Goal: Task Accomplishment & Management: Use online tool/utility

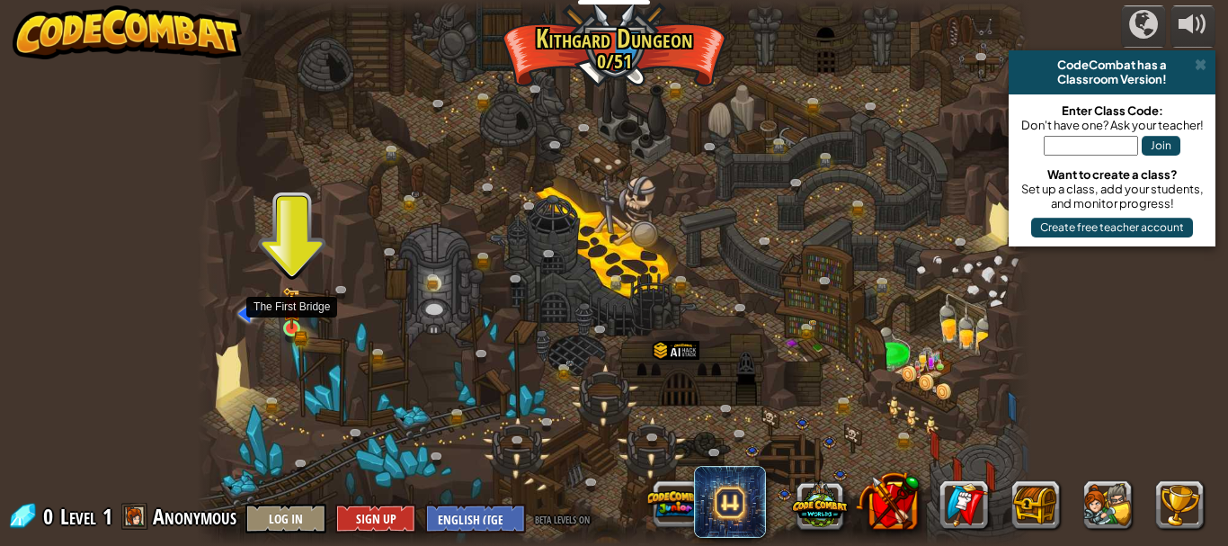
click at [292, 325] on img at bounding box center [291, 308] width 19 height 42
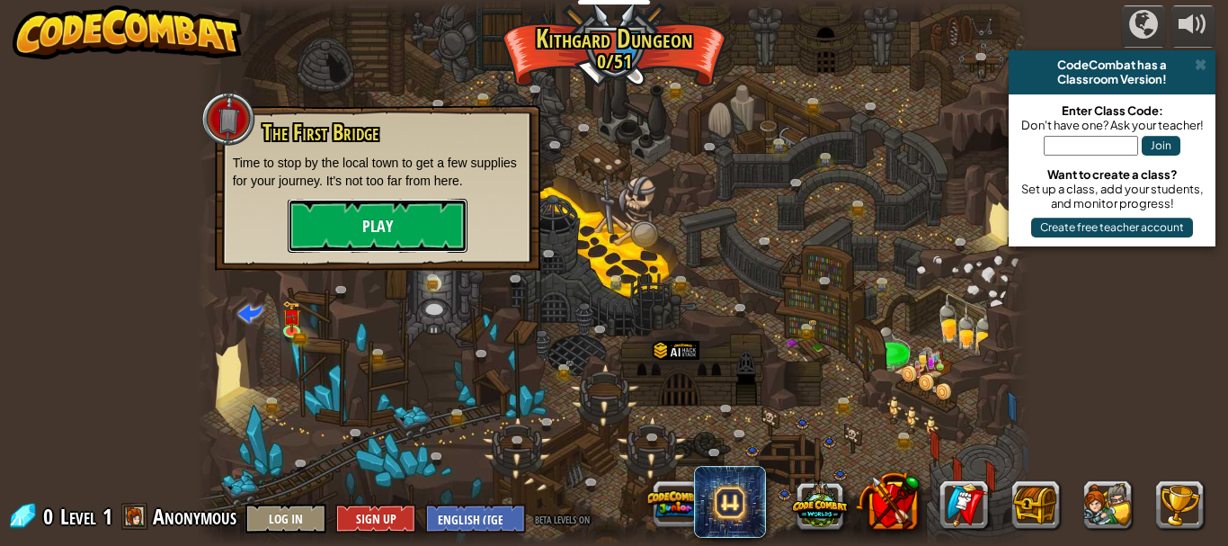
click at [360, 222] on button "Play" at bounding box center [378, 226] width 180 height 54
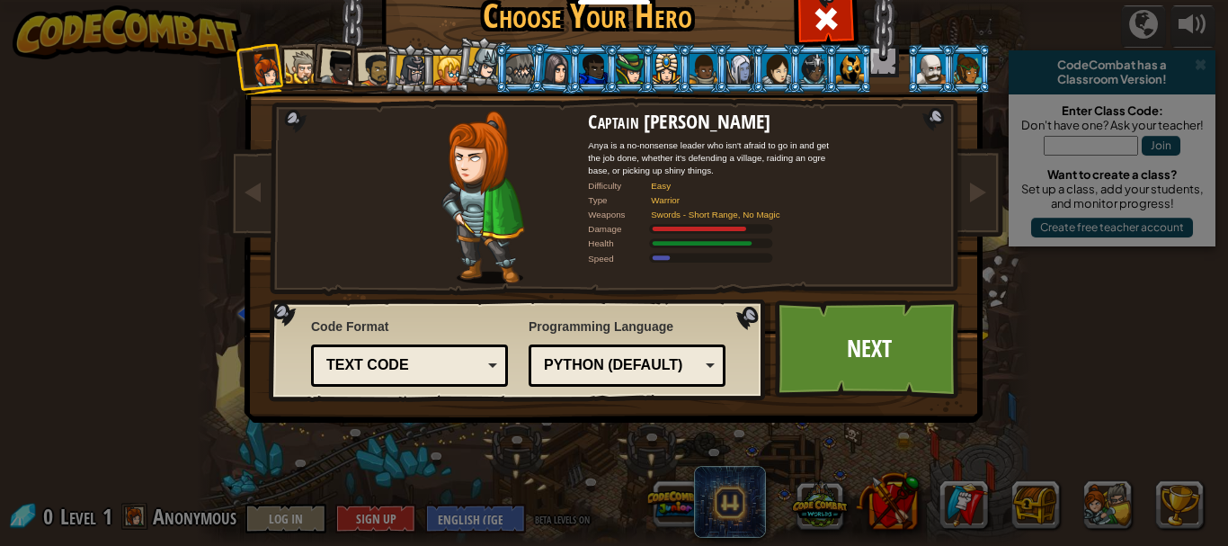
click at [433, 59] on div at bounding box center [447, 70] width 29 height 29
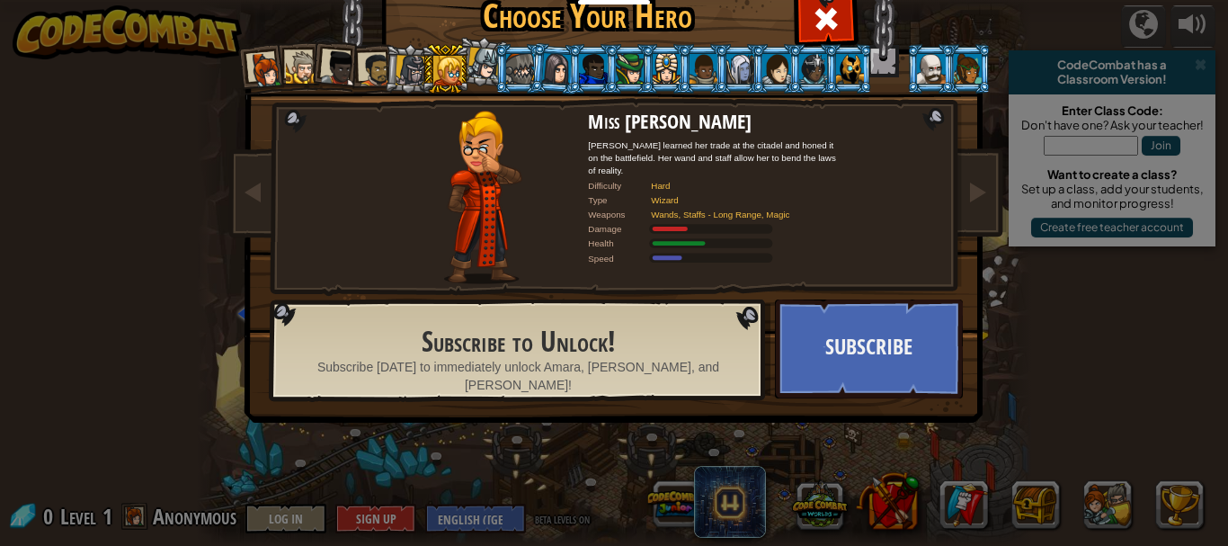
click at [264, 71] on div at bounding box center [266, 70] width 36 height 36
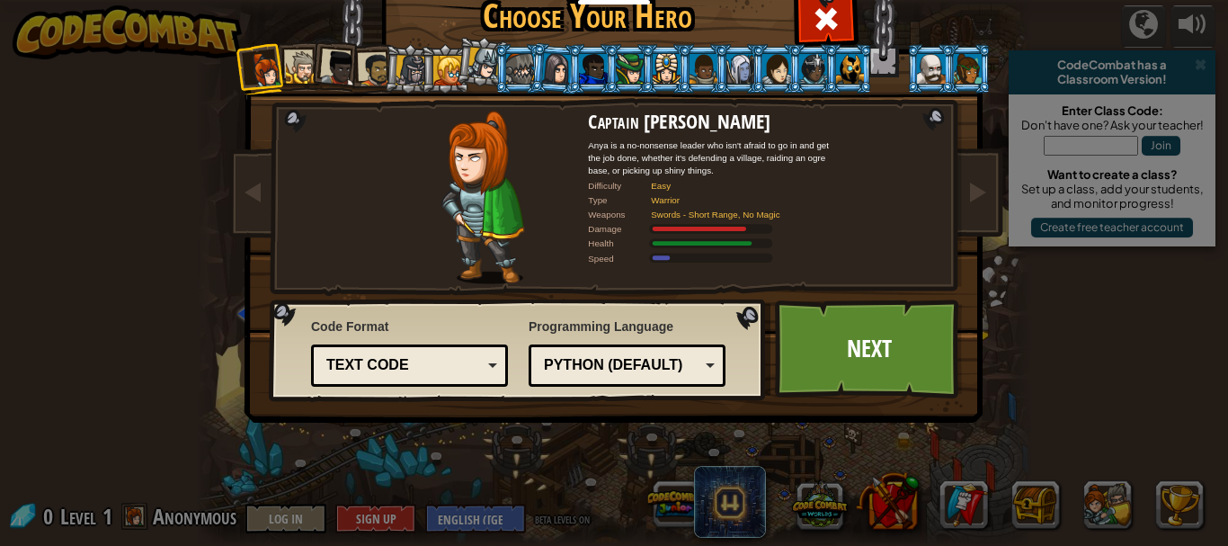
click at [768, 57] on div at bounding box center [776, 68] width 28 height 29
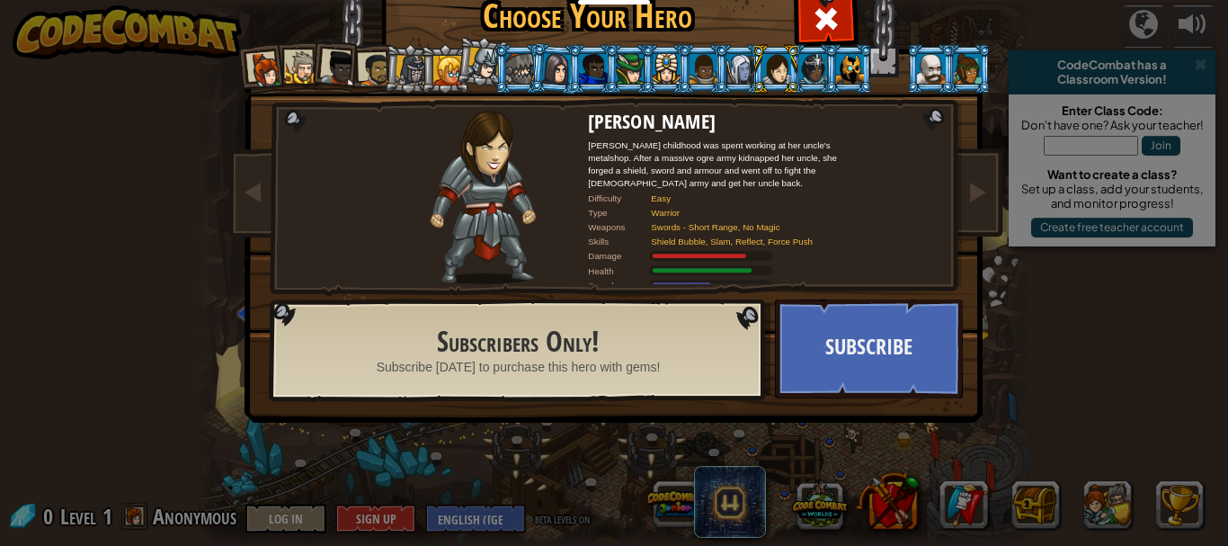
click at [260, 64] on div at bounding box center [266, 70] width 36 height 36
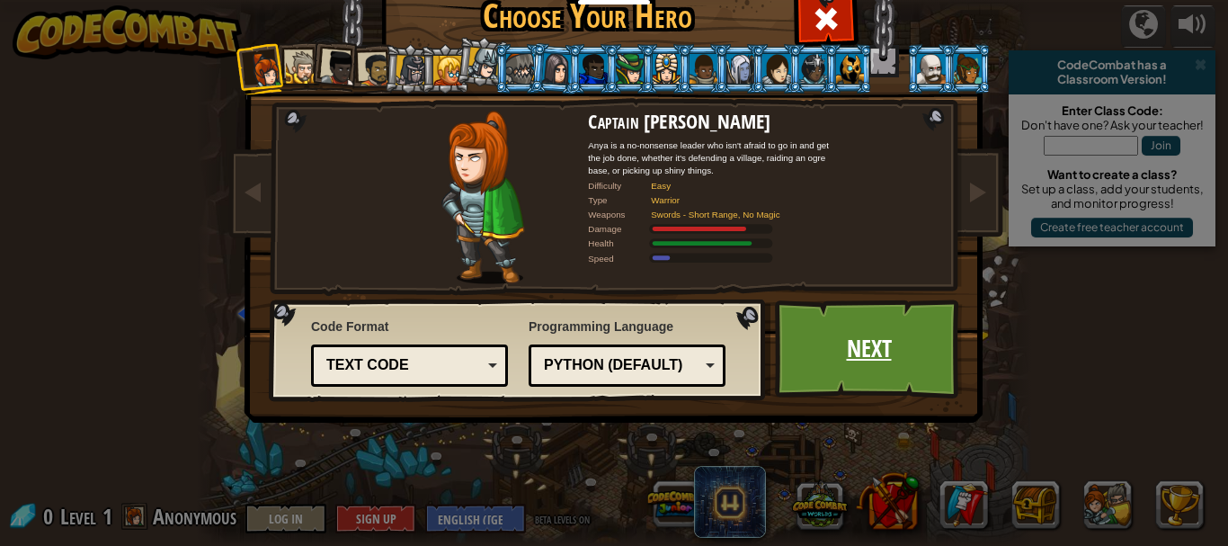
click at [863, 331] on link "Next" at bounding box center [869, 348] width 188 height 99
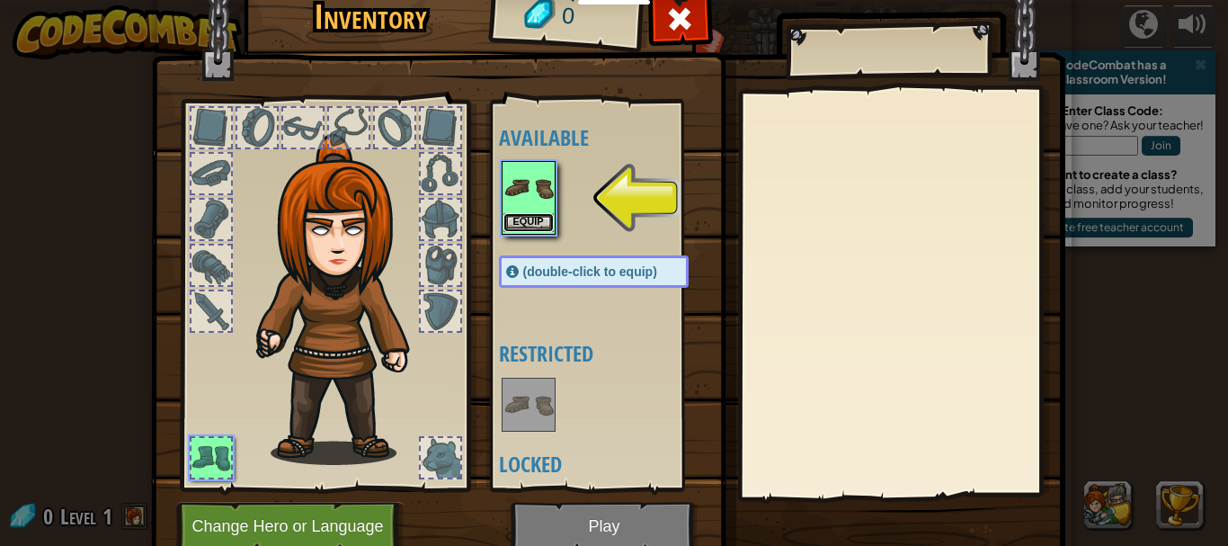
click at [528, 221] on button "Equip" at bounding box center [528, 222] width 50 height 19
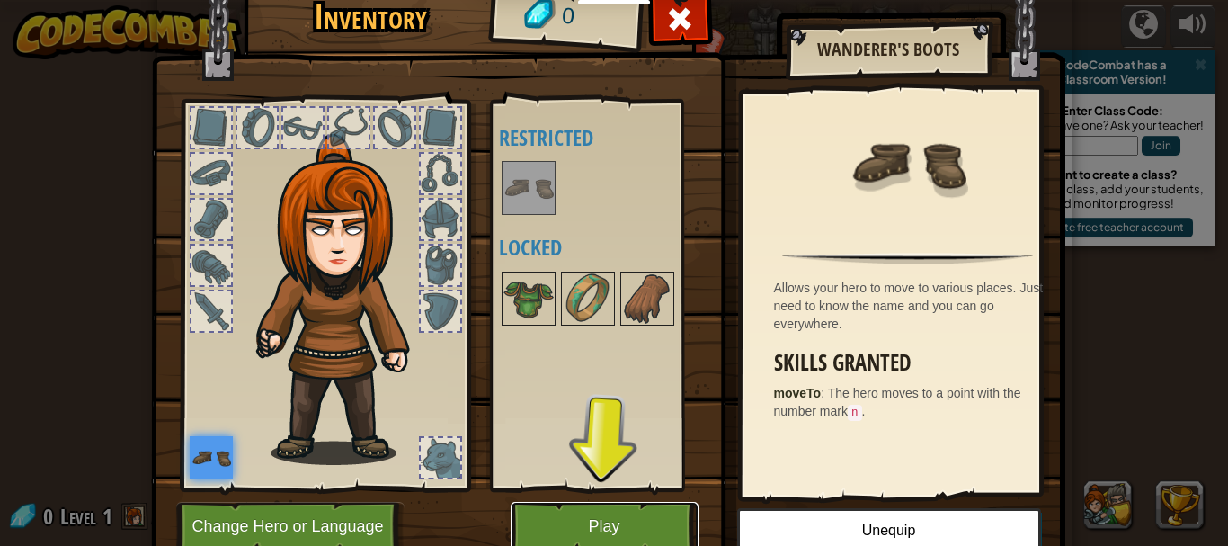
click at [598, 511] on button "Play" at bounding box center [605, 526] width 188 height 49
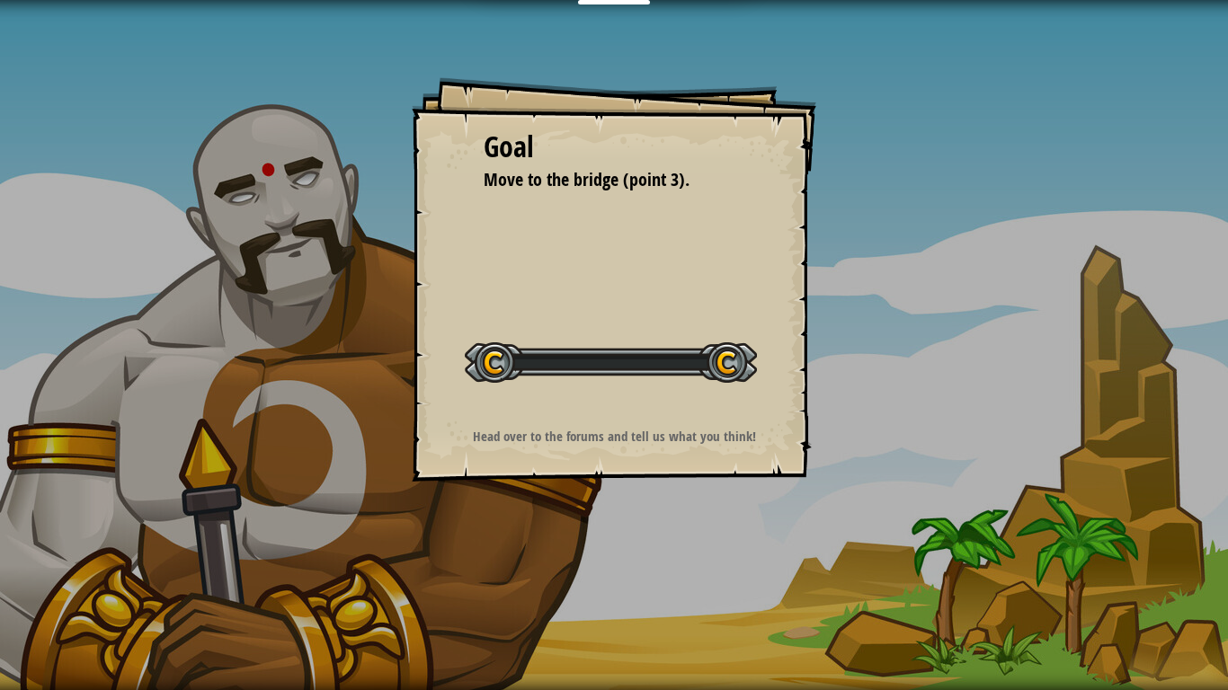
click at [611, 545] on div "Goal Move to the bridge (point 3). Start Level Error loading from server. Try r…" at bounding box center [614, 345] width 1228 height 690
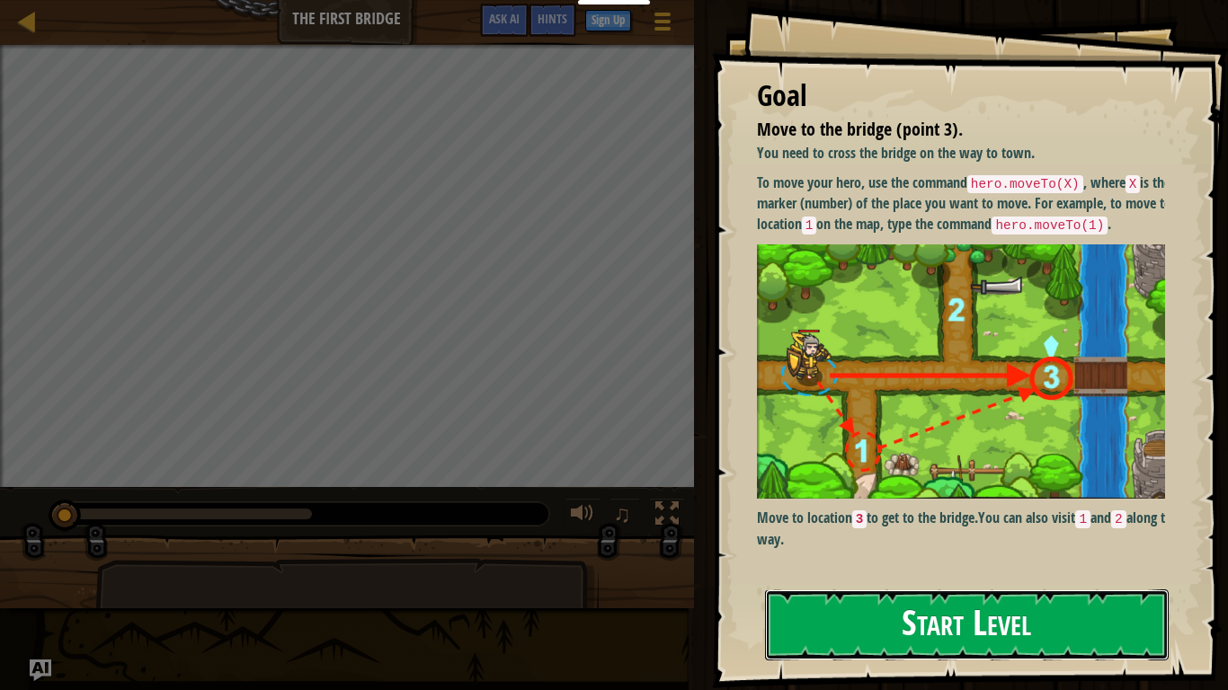
click at [946, 545] on button "Start Level" at bounding box center [967, 625] width 404 height 71
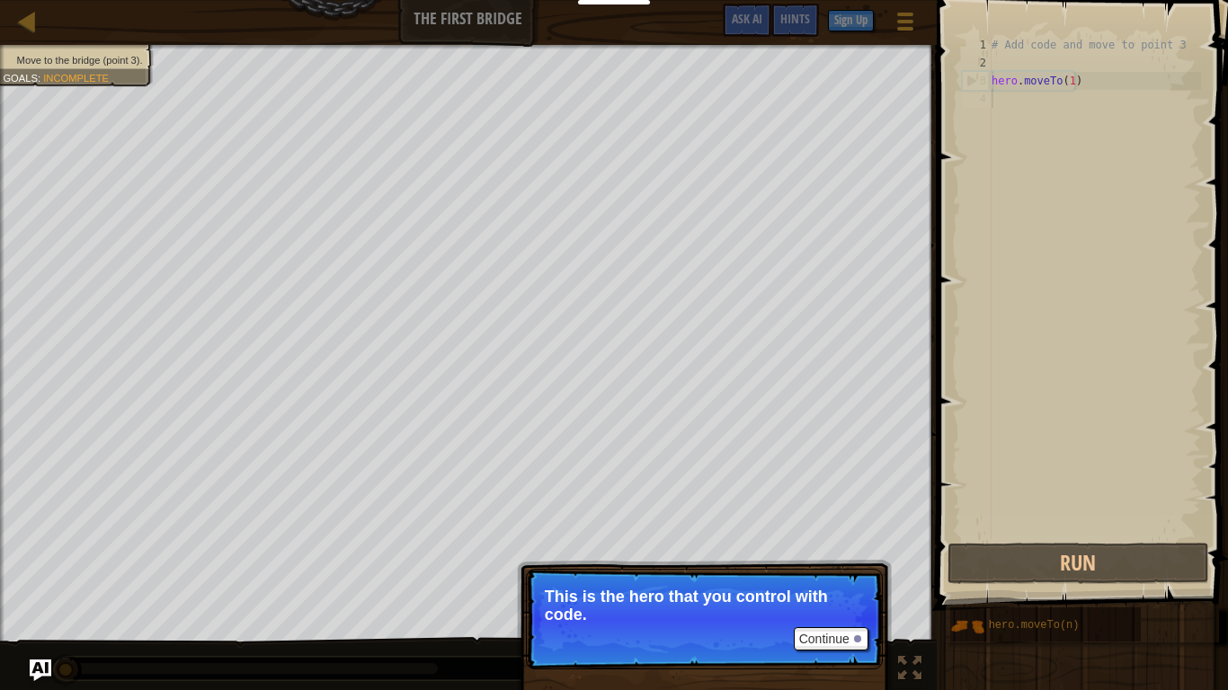
click at [755, 545] on p "This is the hero that you control with code." at bounding box center [704, 606] width 319 height 36
click at [819, 545] on button "Continue" at bounding box center [831, 638] width 75 height 23
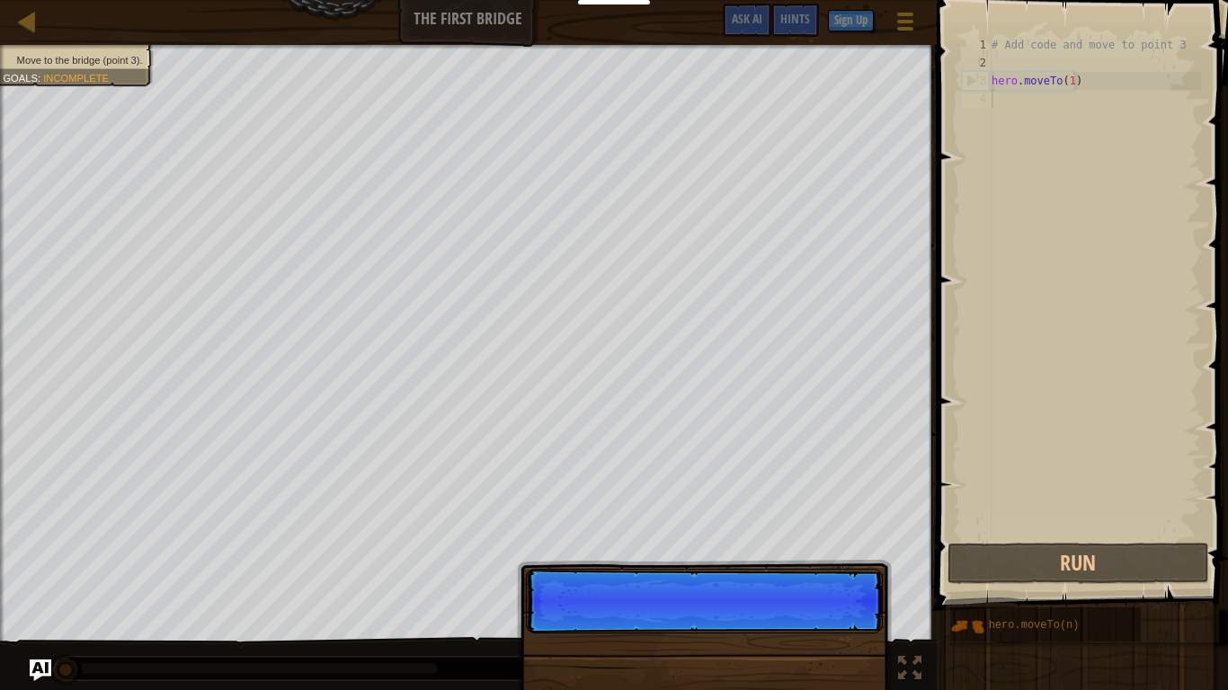
scroll to position [8, 0]
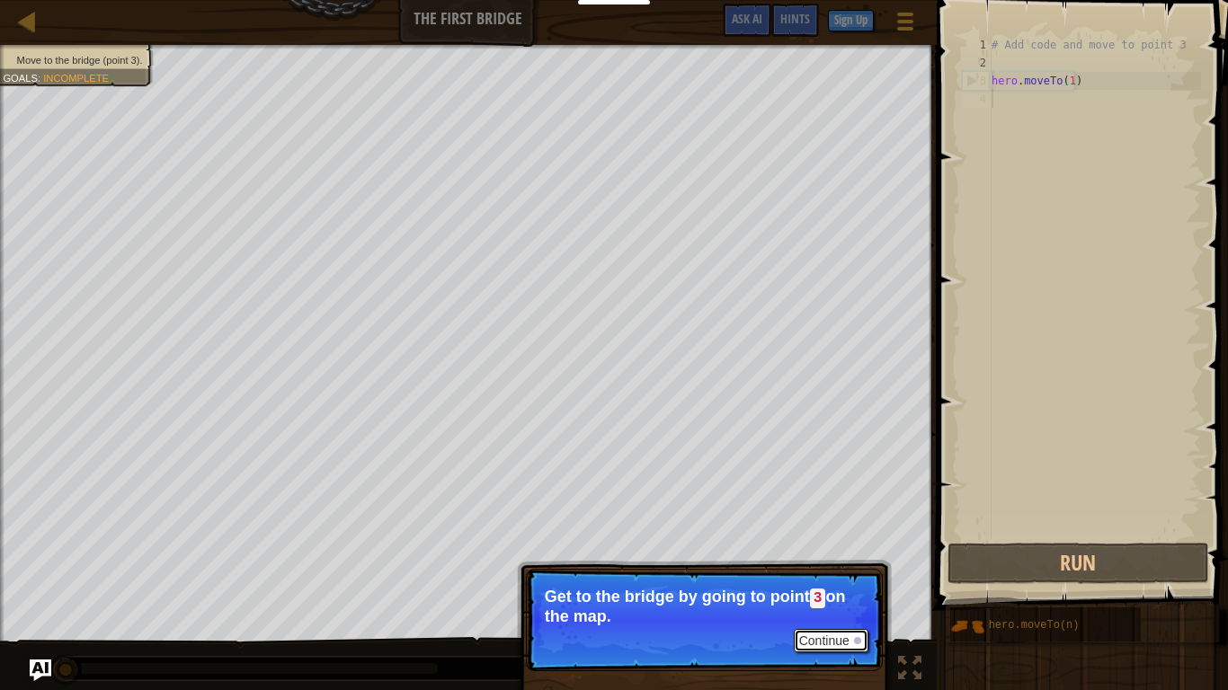
click at [819, 545] on button "Continue" at bounding box center [831, 640] width 75 height 23
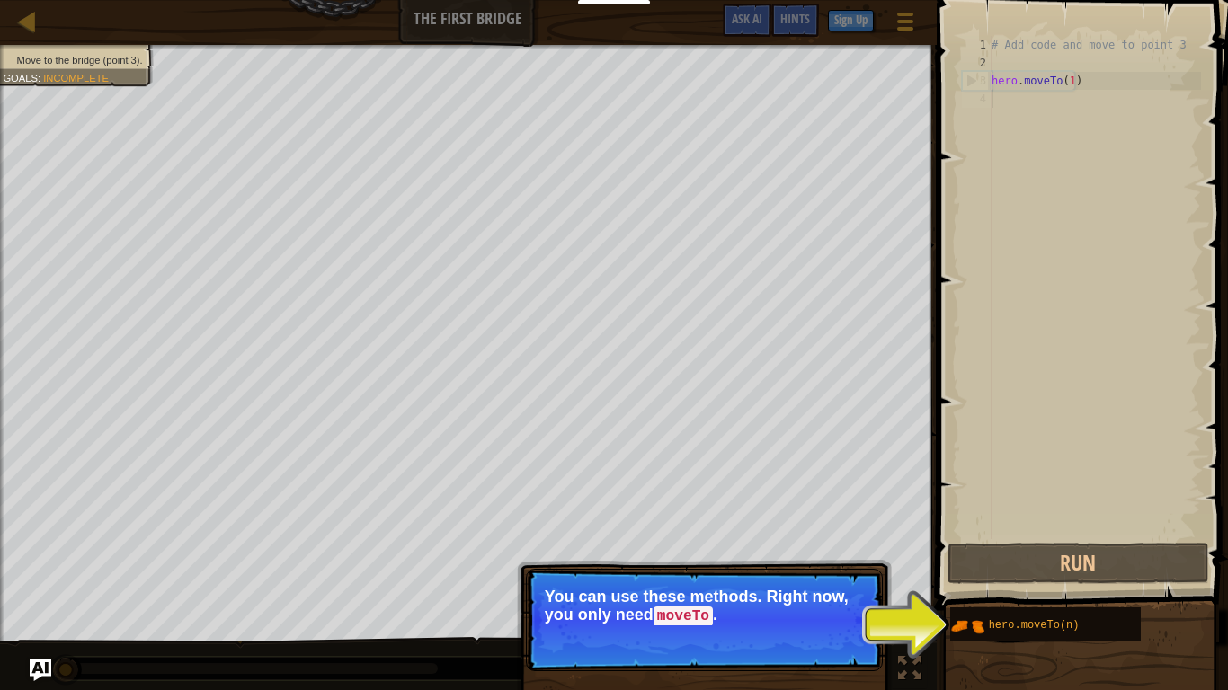
click at [819, 545] on button "Continue" at bounding box center [831, 640] width 75 height 23
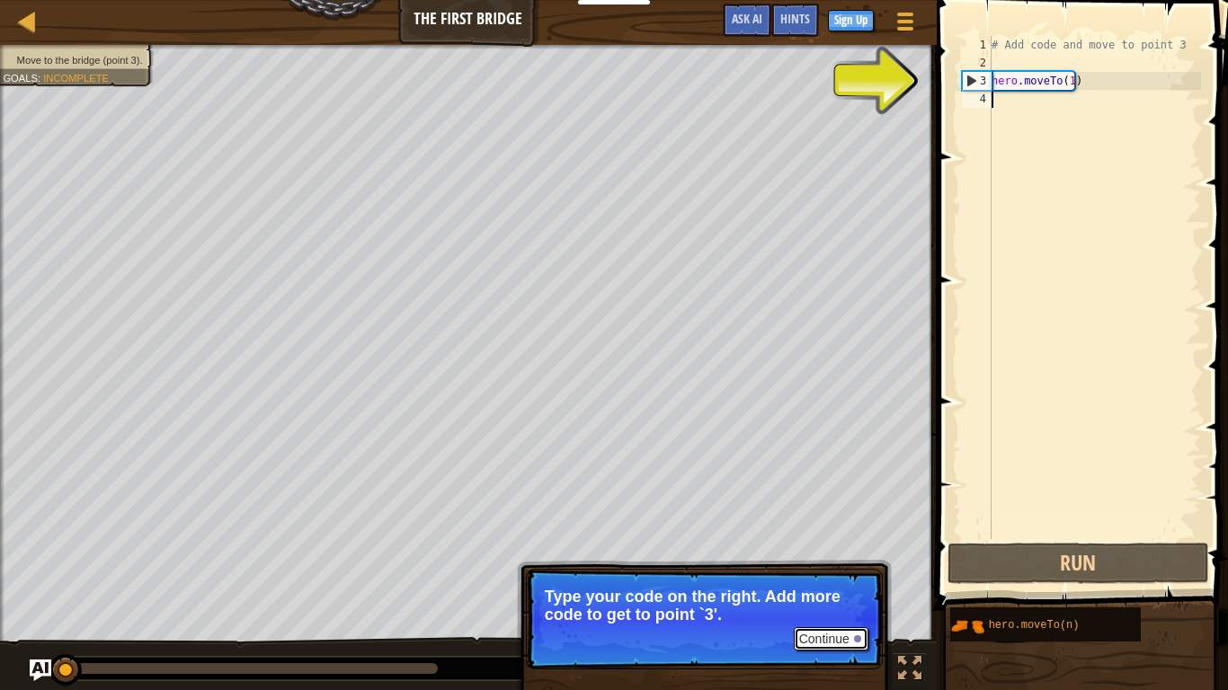
click at [819, 545] on button "Continue" at bounding box center [831, 638] width 75 height 23
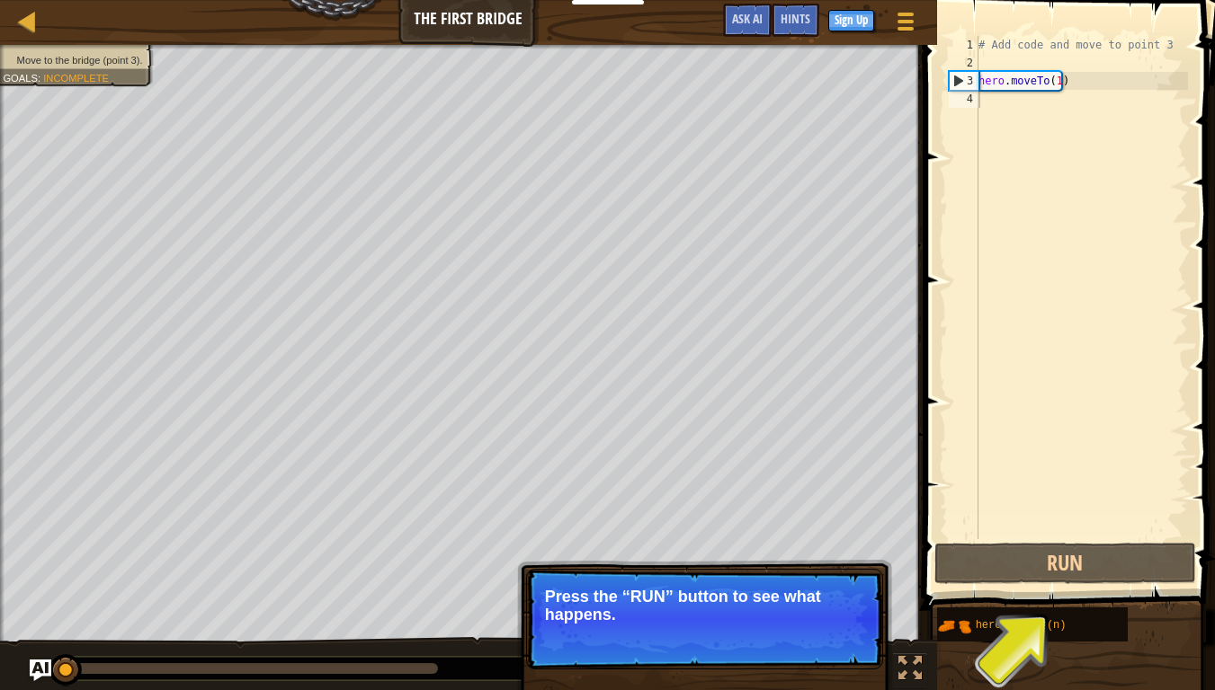
click at [819, 545] on button "Continue" at bounding box center [831, 638] width 75 height 23
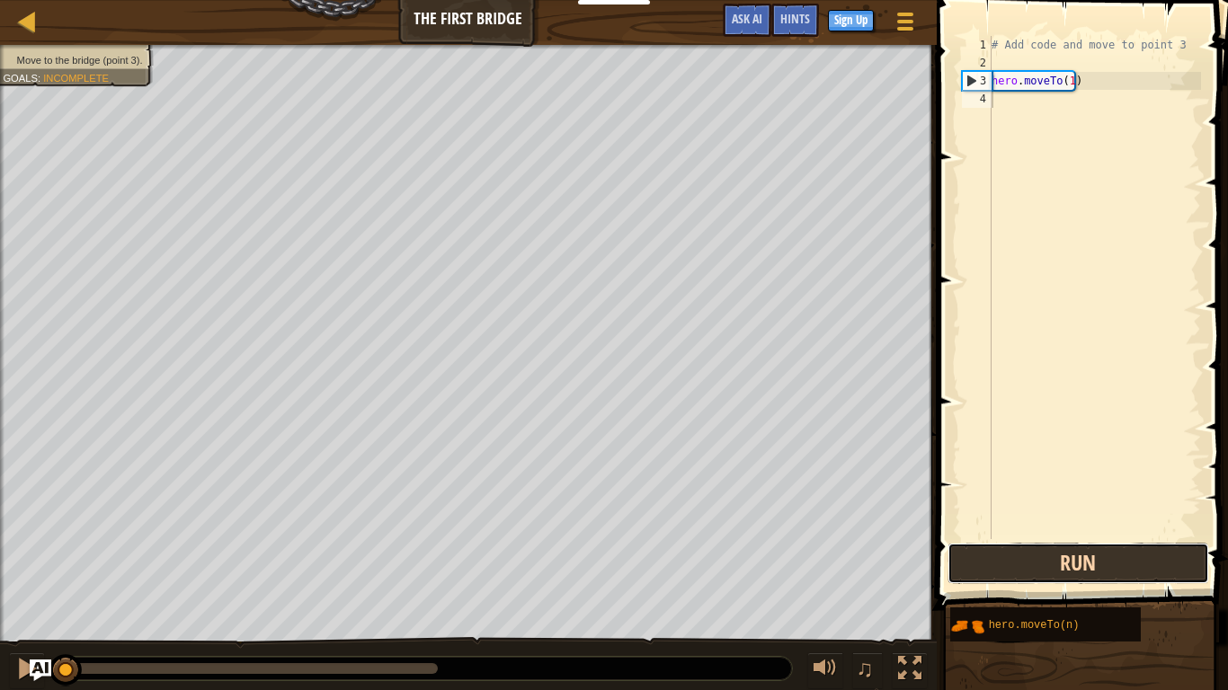
click at [1019, 545] on button "Run" at bounding box center [1079, 563] width 262 height 41
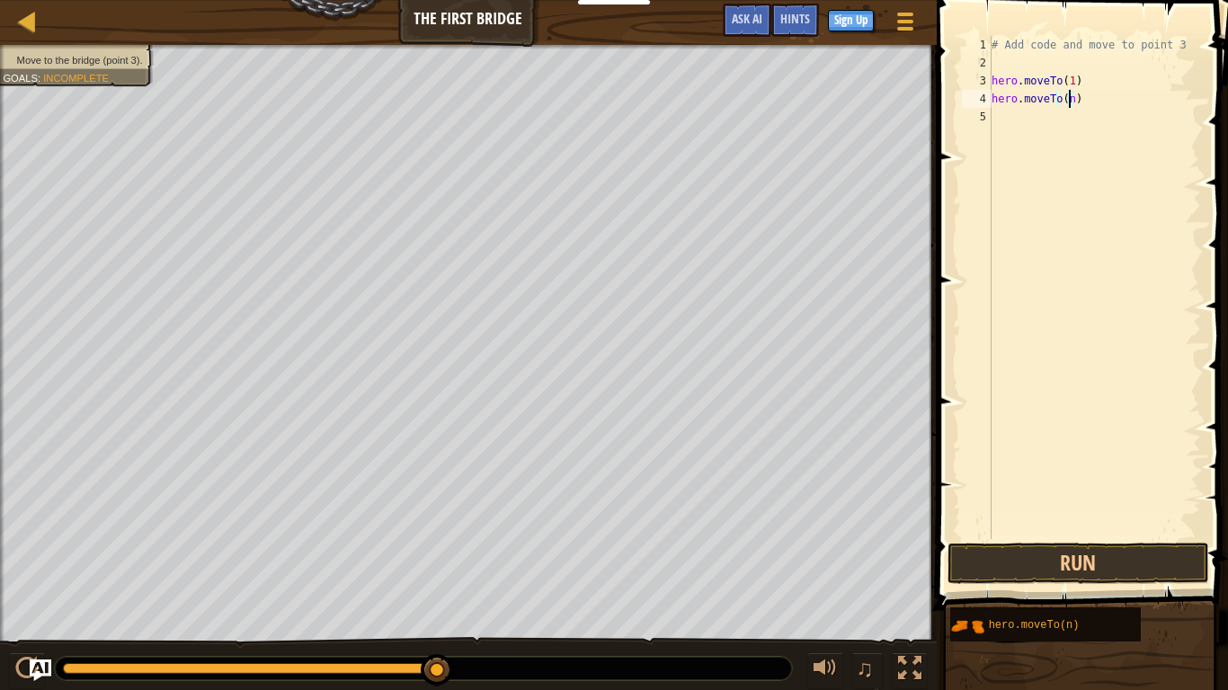
click at [1067, 99] on div "# Add code and move to point 3 hero . moveTo ( 1 ) hero . moveTo ( n )" at bounding box center [1094, 305] width 213 height 539
click at [1074, 545] on button "Run" at bounding box center [1079, 563] width 262 height 41
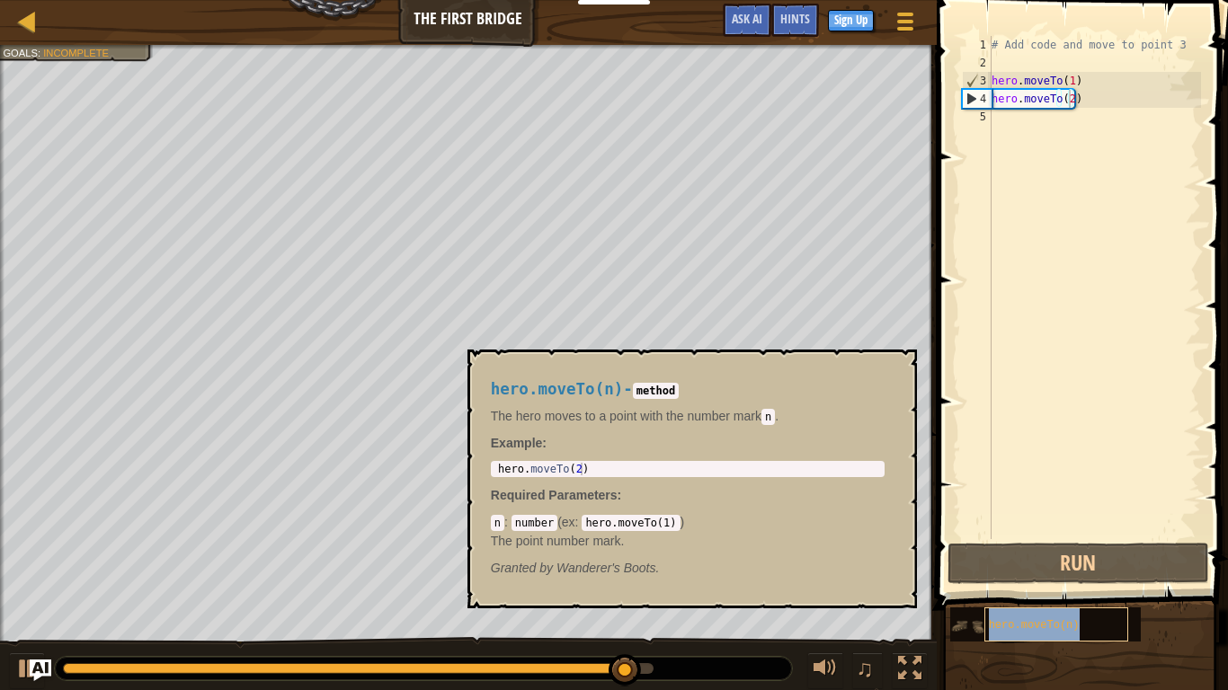
click at [1071, 545] on div "hero.moveTo(n)" at bounding box center [1056, 625] width 144 height 34
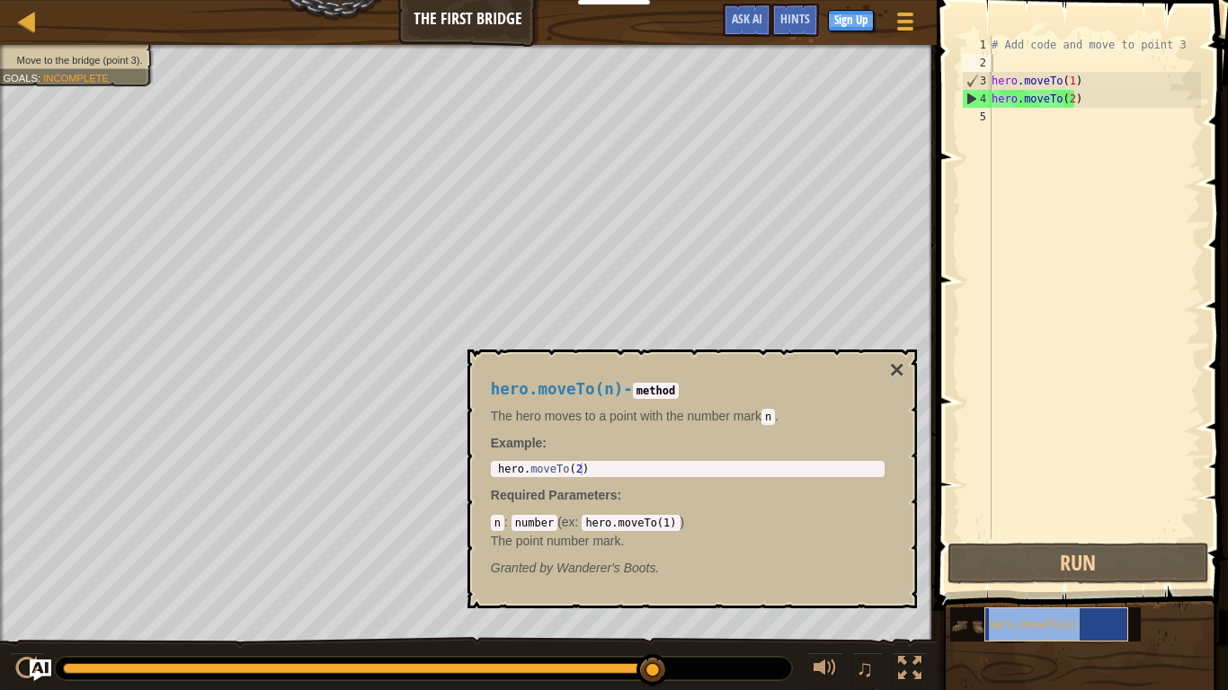
type textarea "hero.moveTo(2hero.moveTo(n))"
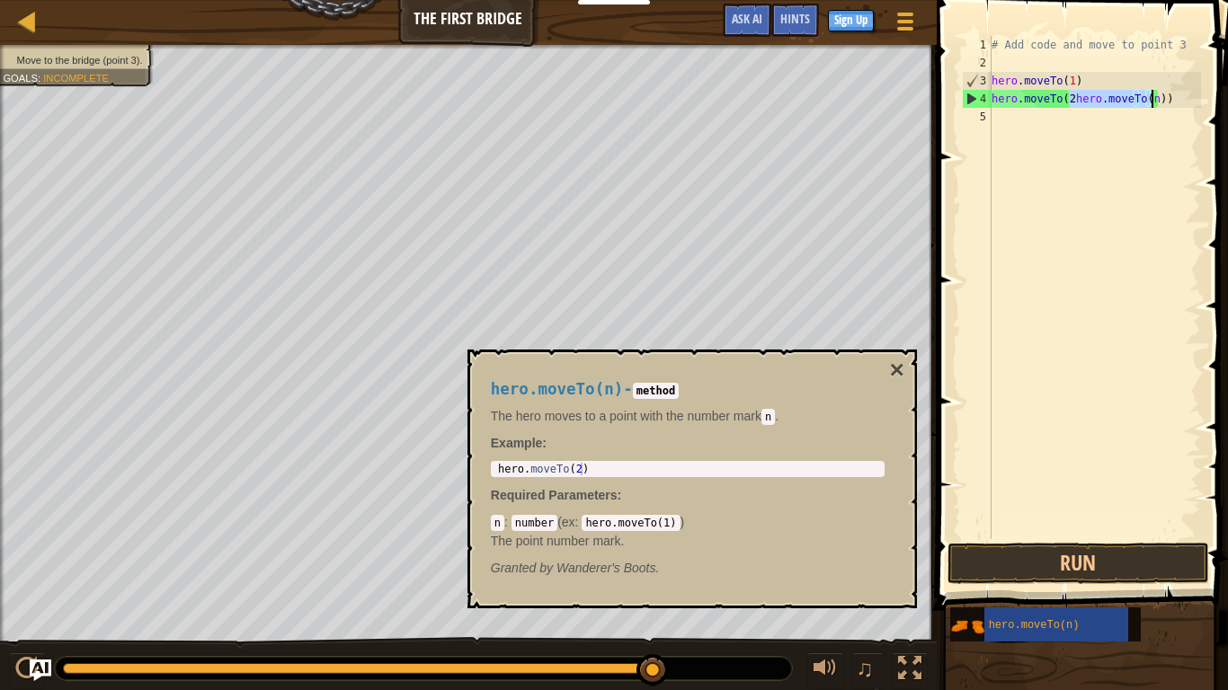
click at [1064, 129] on div "# Add code and move to point 3 hero . moveTo ( 1 ) hero . moveTo ( 2 hero . mov…" at bounding box center [1094, 305] width 213 height 539
click at [1068, 94] on div "# Add code and move to point 3 hero . moveTo ( 1 ) hero . moveTo ( 2 hero . mov…" at bounding box center [1094, 305] width 213 height 539
click at [1084, 121] on div "# Add code and move to point 3 hero . moveTo ( 1 ) hero . moveTo ( 2 ) hero . m…" at bounding box center [1094, 305] width 213 height 539
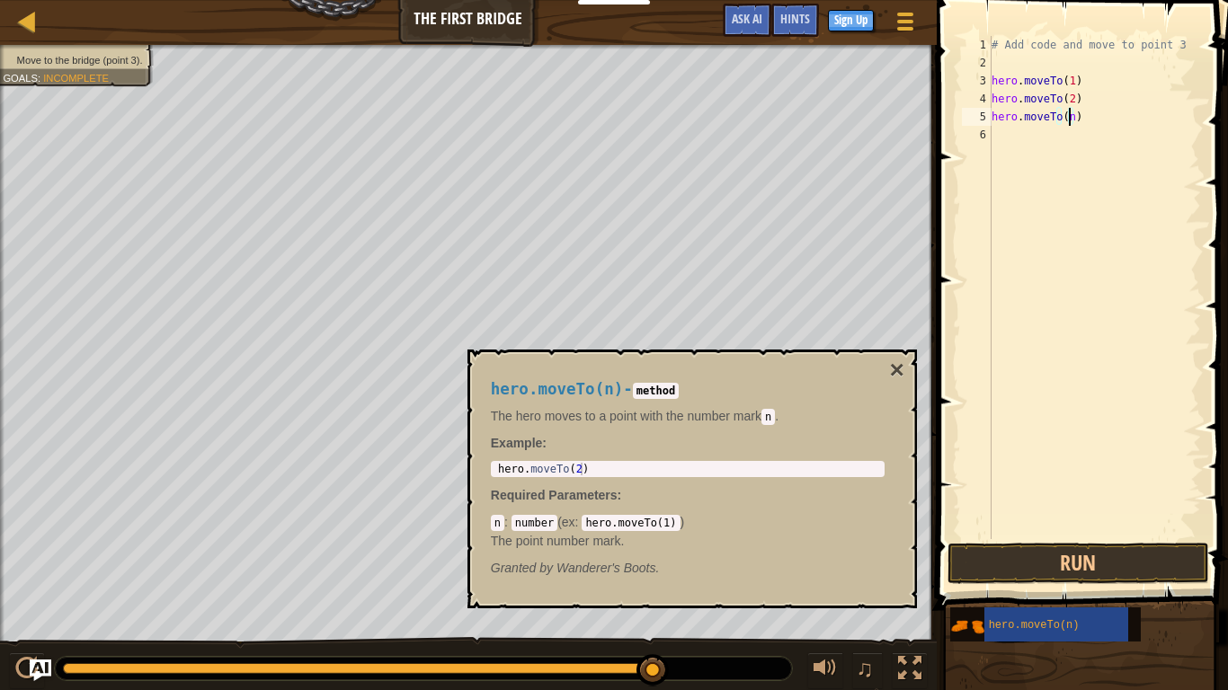
scroll to position [8, 5]
type textarea "hero.moveTo(3)"
click at [1059, 545] on button "Run" at bounding box center [1079, 563] width 262 height 41
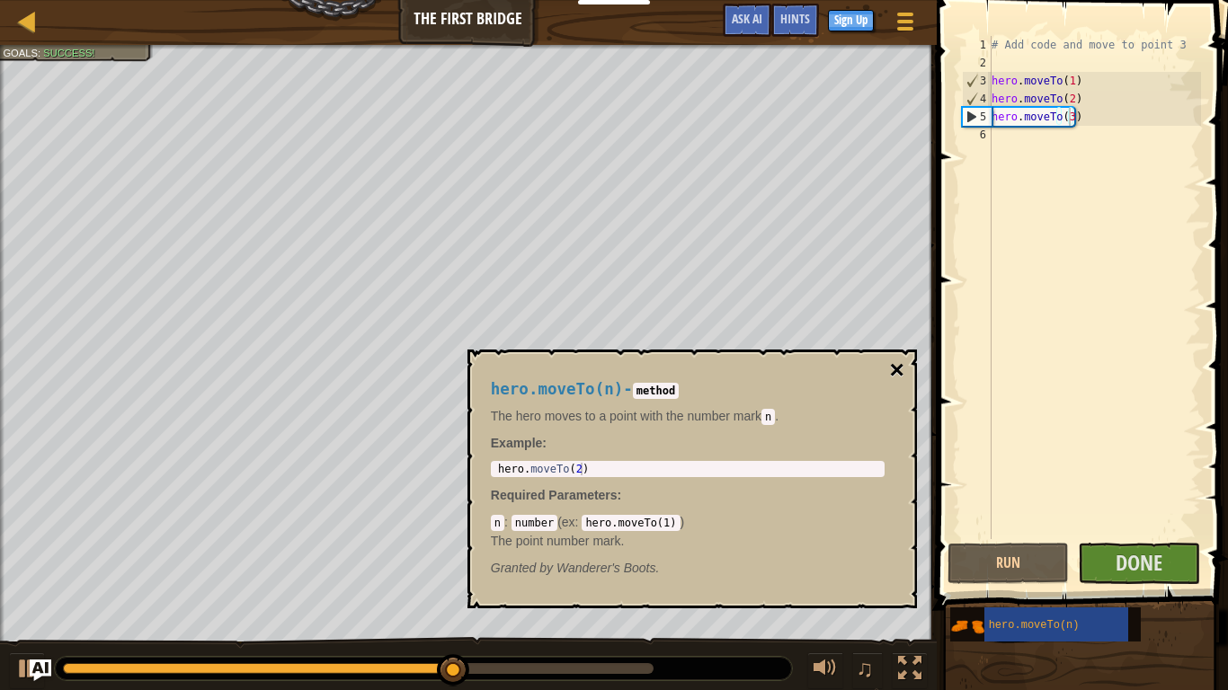
click at [897, 363] on button "×" at bounding box center [896, 370] width 14 height 25
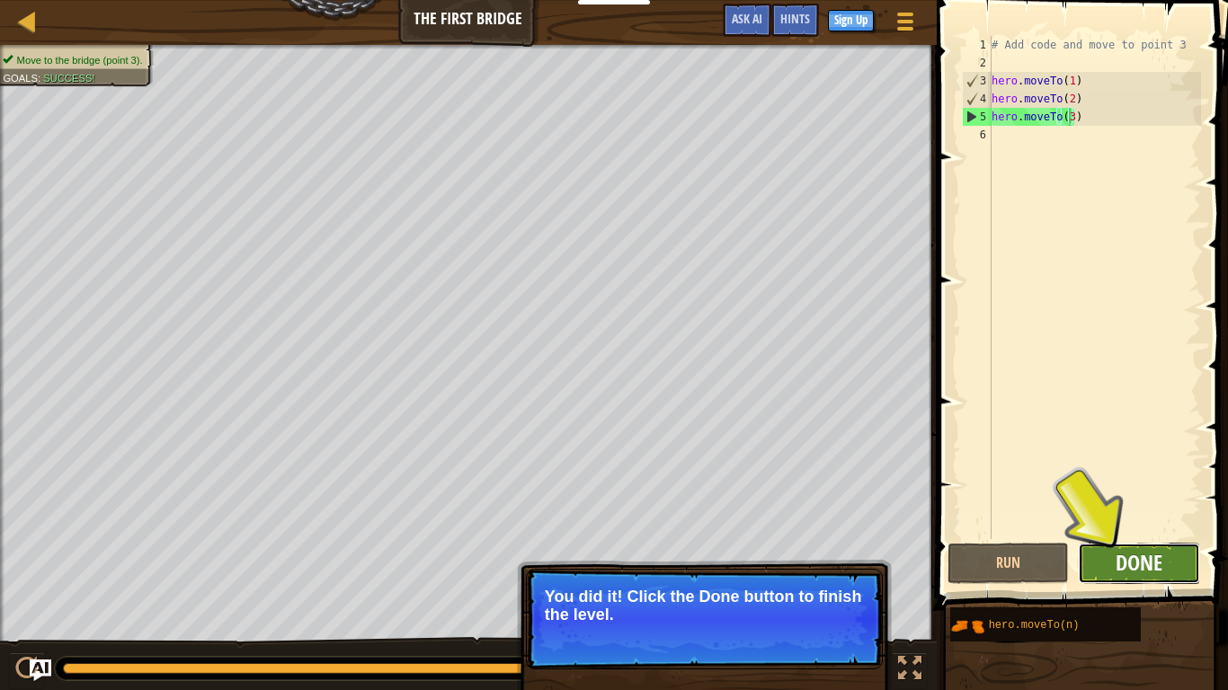
click at [1144, 545] on span "Done" at bounding box center [1139, 562] width 47 height 29
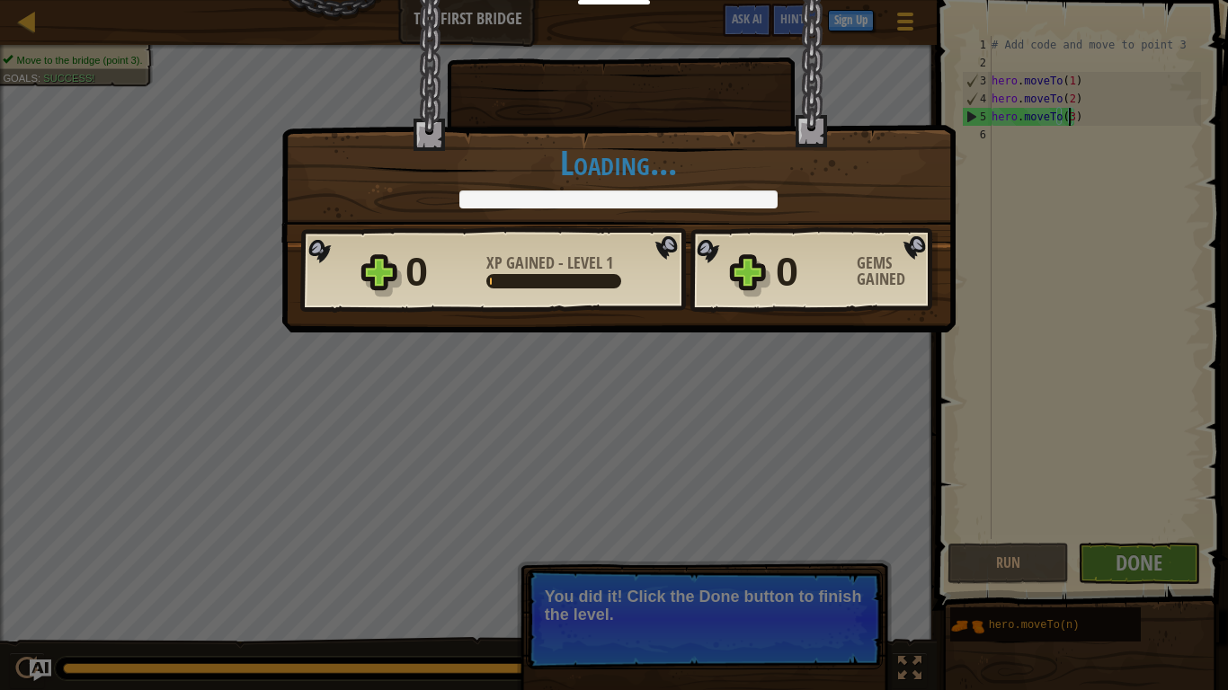
click at [792, 545] on div "× Those people are careless and forget that the Great Forest can be dangerous. …" at bounding box center [614, 345] width 1228 height 690
click at [1137, 541] on div "× Those people are careless and forget that the Great Forest can be dangerous. …" at bounding box center [614, 345] width 1228 height 690
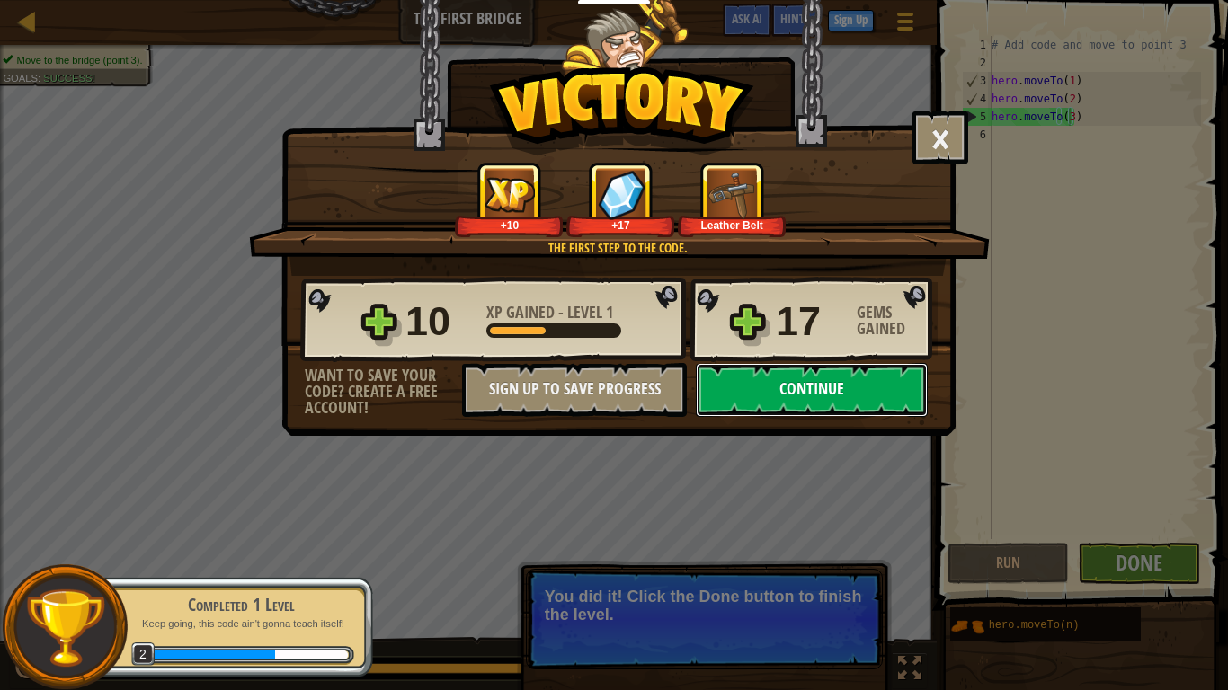
click at [832, 395] on button "Continue" at bounding box center [812, 390] width 232 height 54
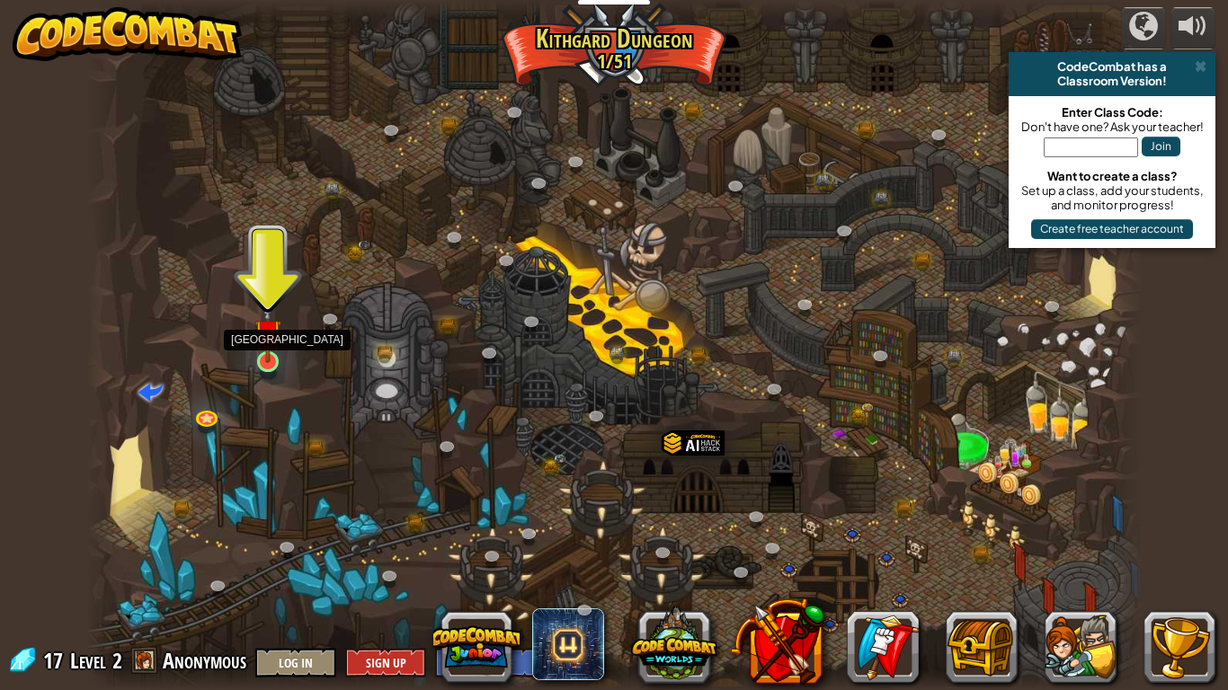
click at [273, 360] on img at bounding box center [267, 332] width 27 height 61
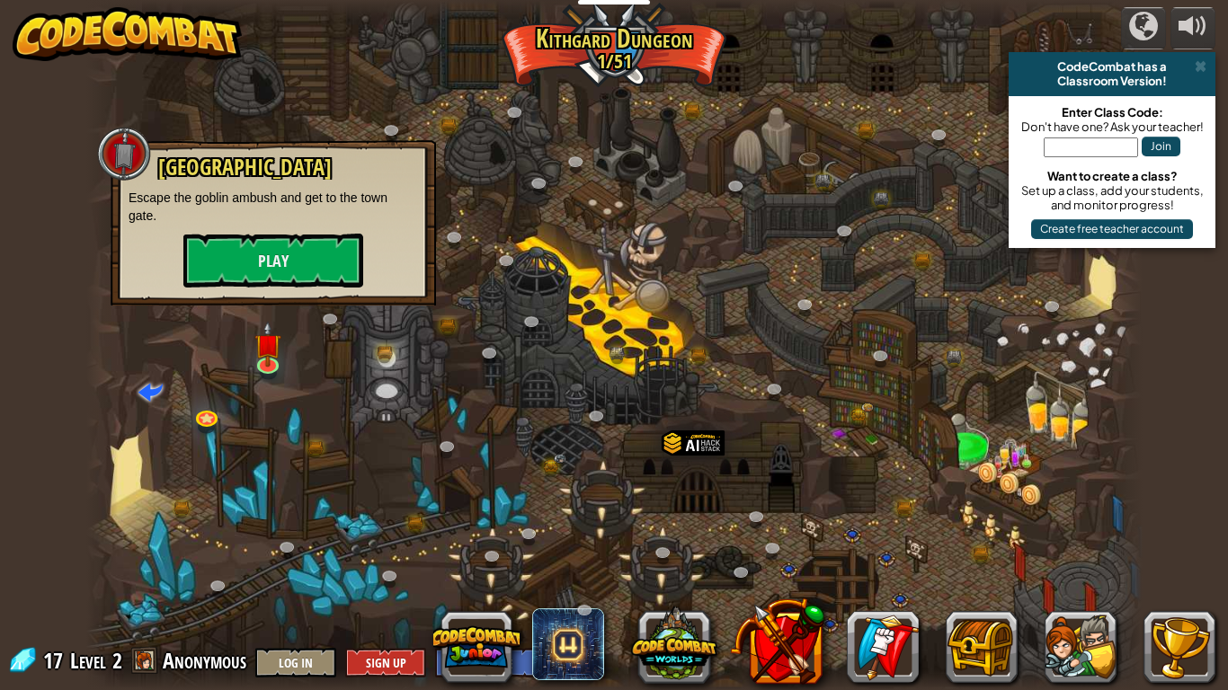
click at [331, 232] on div "Old Town Road Escape the goblin ambush and get to the town gate. Play" at bounding box center [273, 222] width 289 height 132
